Goal: Task Accomplishment & Management: Manage account settings

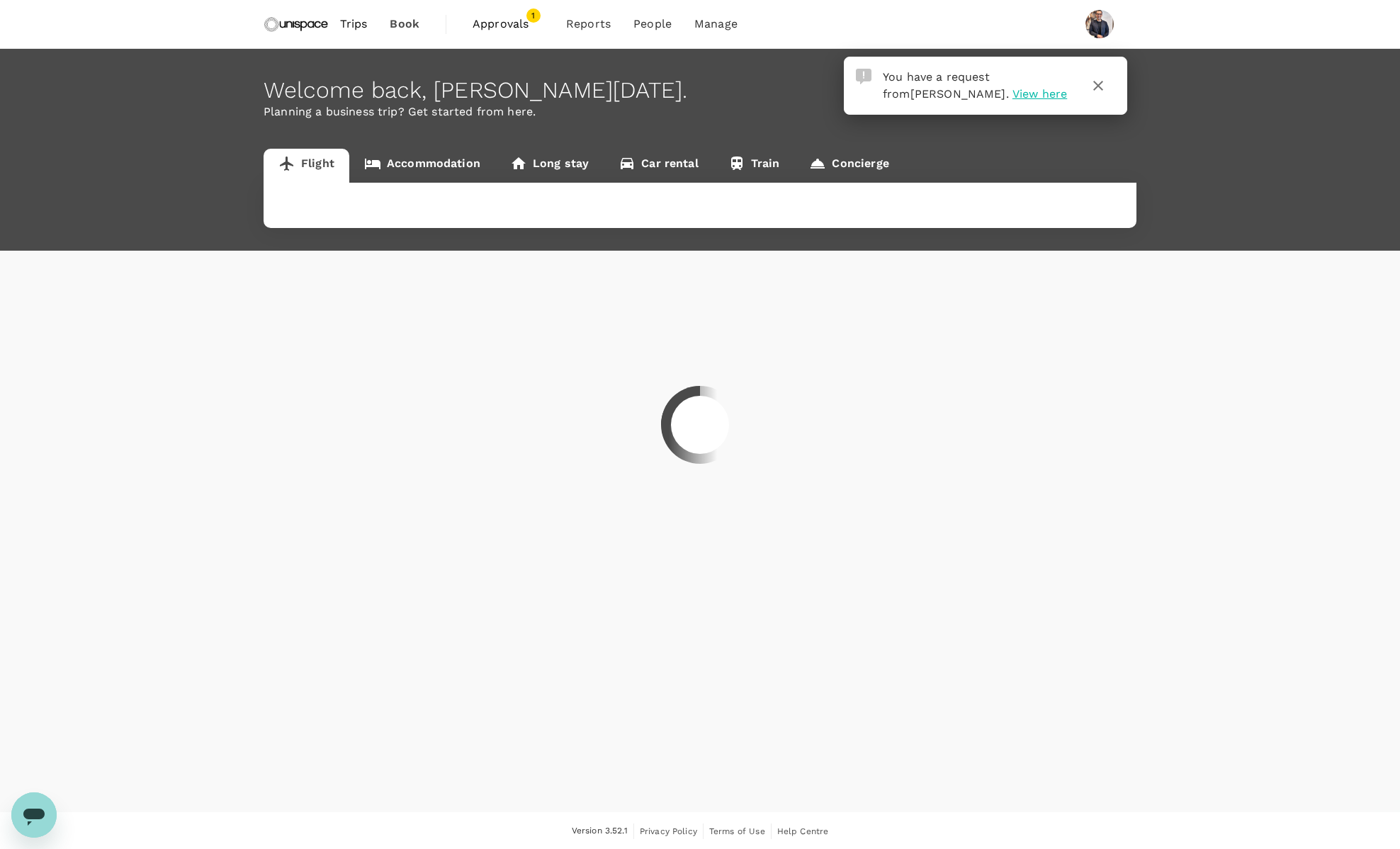
click at [949, 96] on div at bounding box center [700, 424] width 1400 height 849
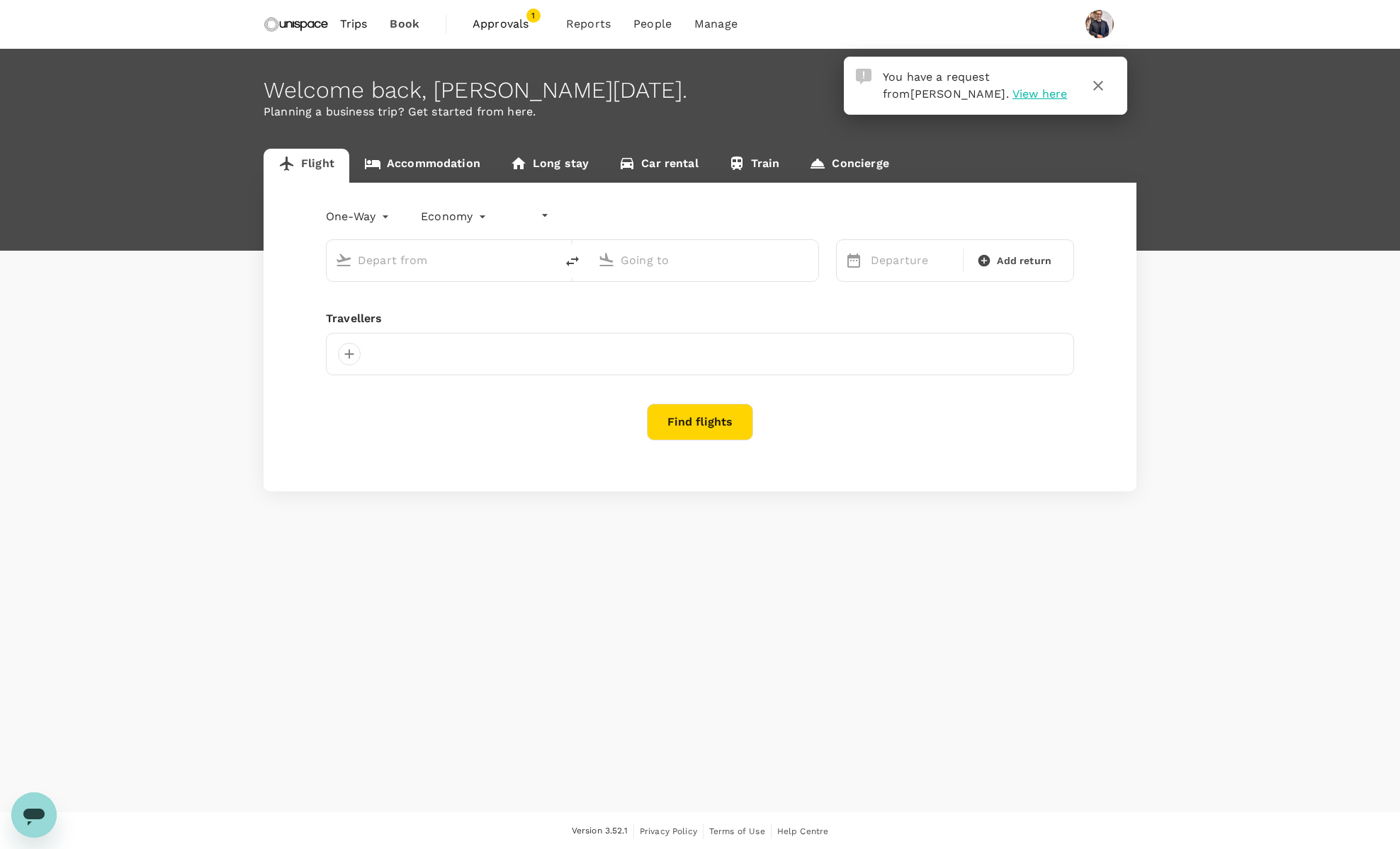
type input "undefined, undefined (any)"
click at [1012, 93] on span "View here" at bounding box center [1040, 93] width 55 height 14
type input "roundtrip"
type input "Singapore Changi (SIN)"
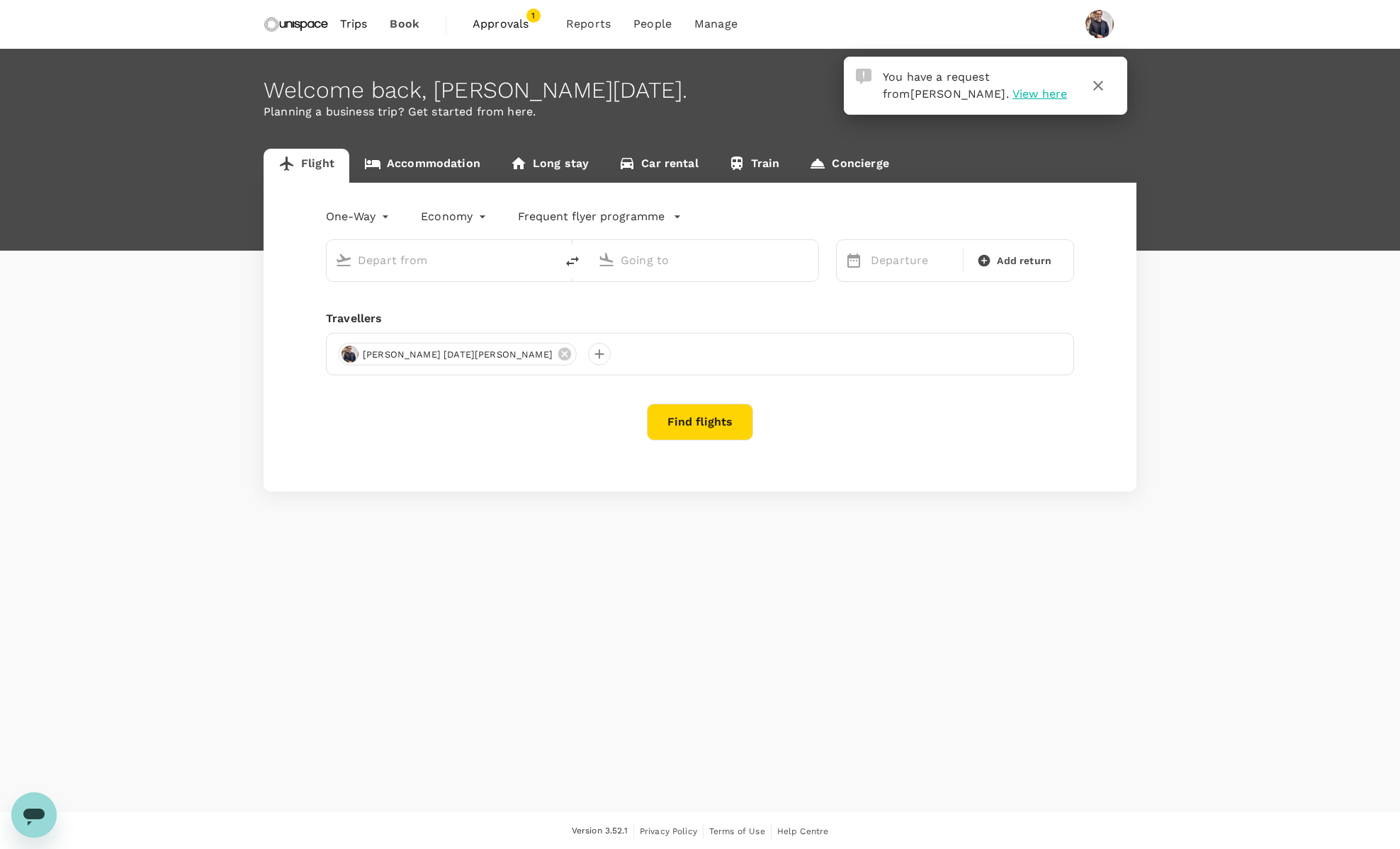
type input "Chhatrapati Shivaji Intl (BOM)"
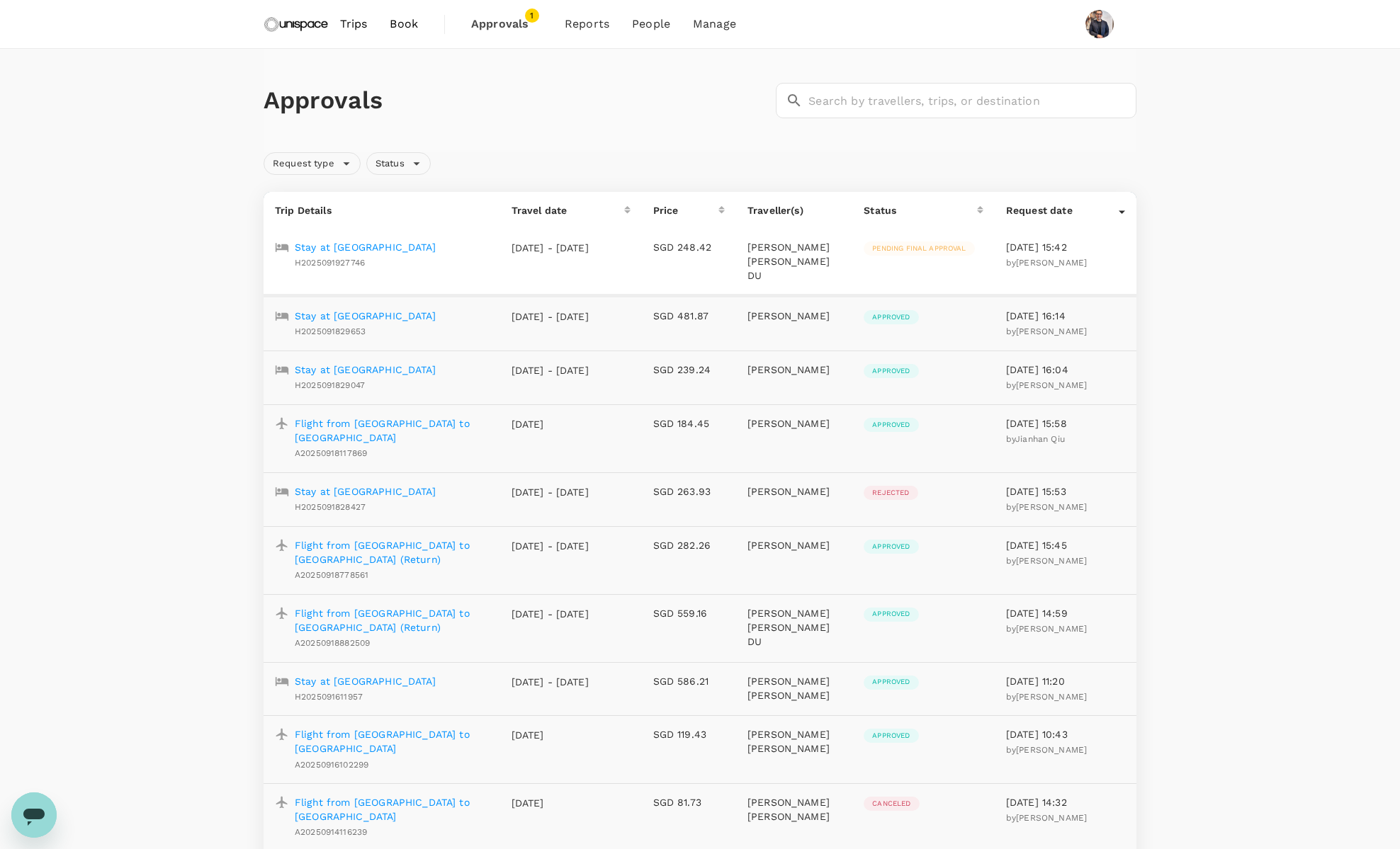
click at [404, 246] on p "Stay at [GEOGRAPHIC_DATA]" at bounding box center [365, 247] width 141 height 14
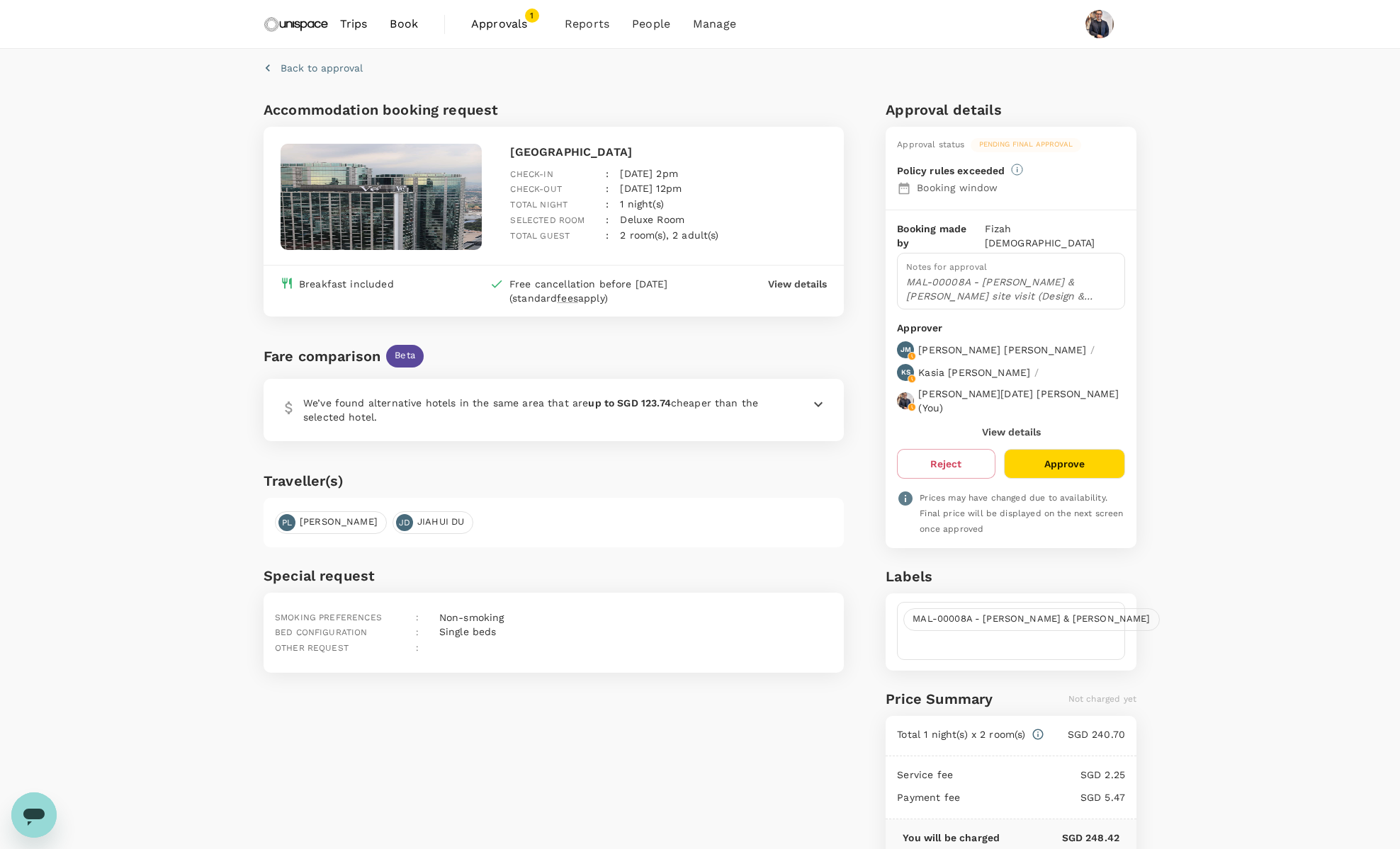
click at [1098, 449] on button "Approve" at bounding box center [1064, 464] width 121 height 29
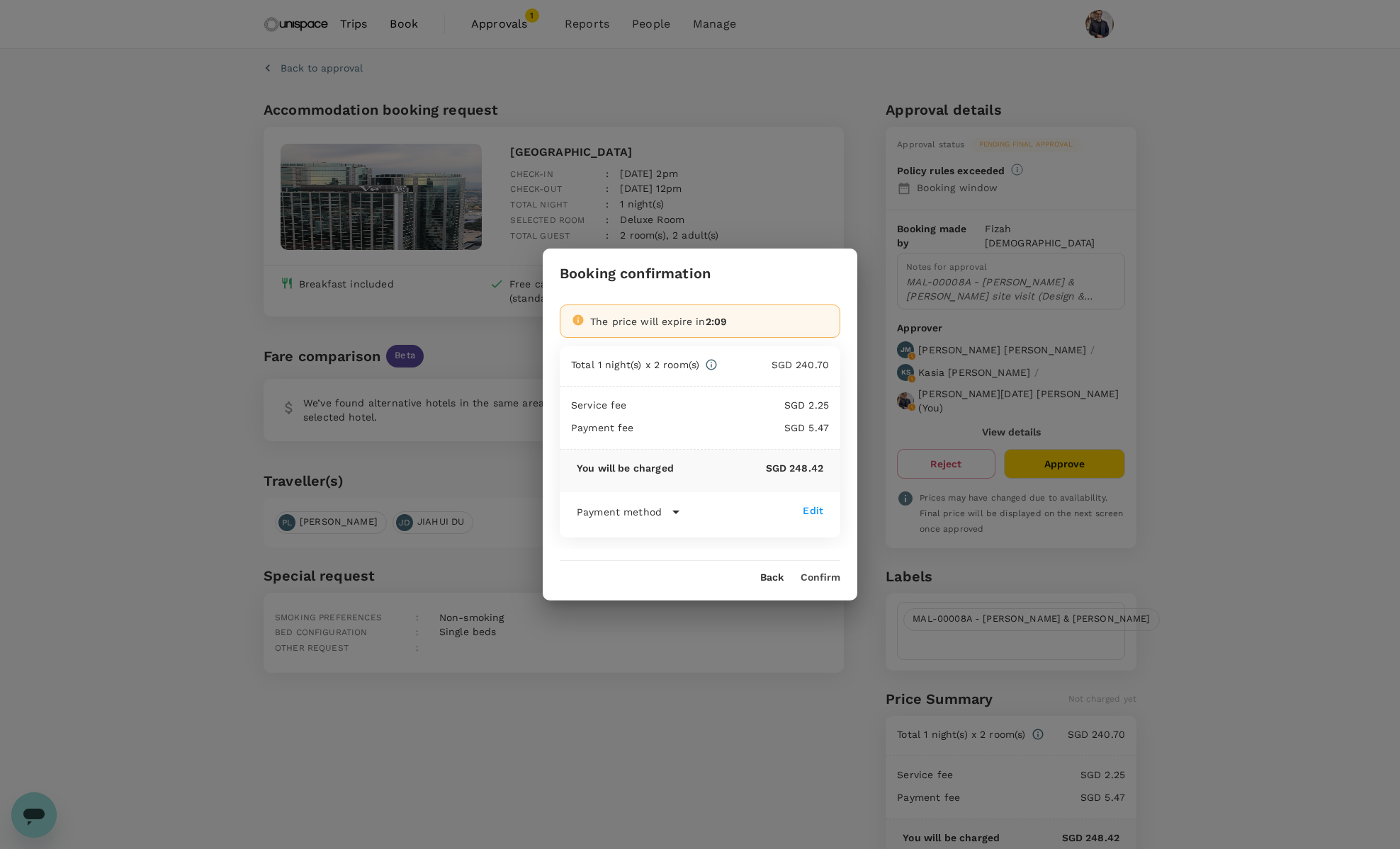
click at [821, 575] on button "Confirm" at bounding box center [820, 578] width 40 height 12
